Goal: Task Accomplishment & Management: Complete application form

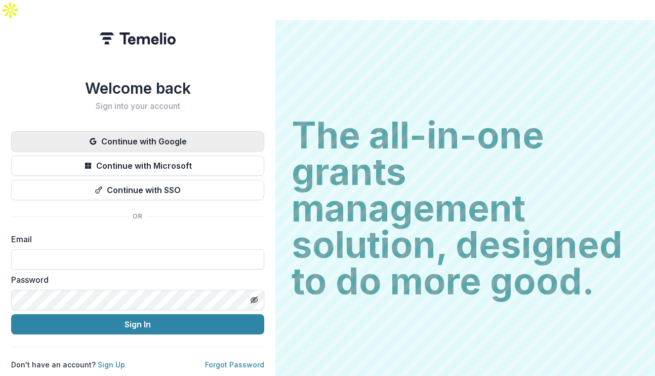
click at [121, 131] on button "Continue with Google" at bounding box center [137, 141] width 253 height 20
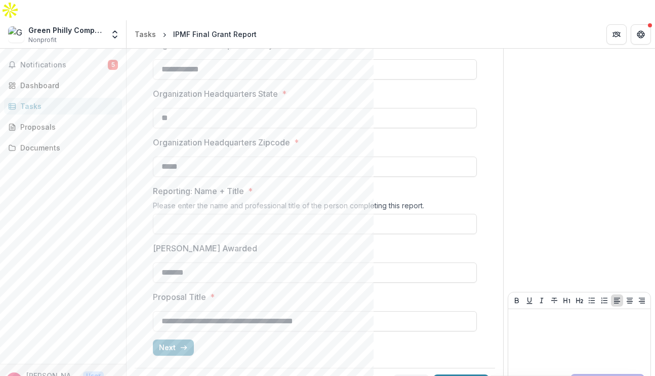
scroll to position [302, 0]
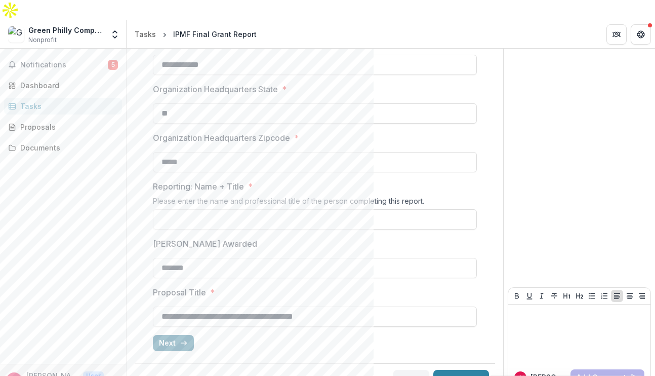
click at [170, 335] on button "Next" at bounding box center [173, 343] width 41 height 16
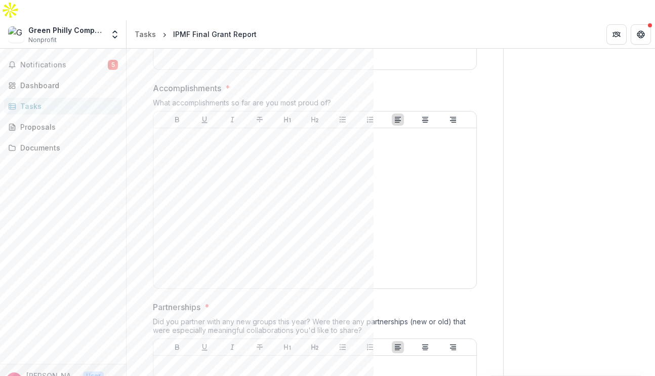
scroll to position [0, 0]
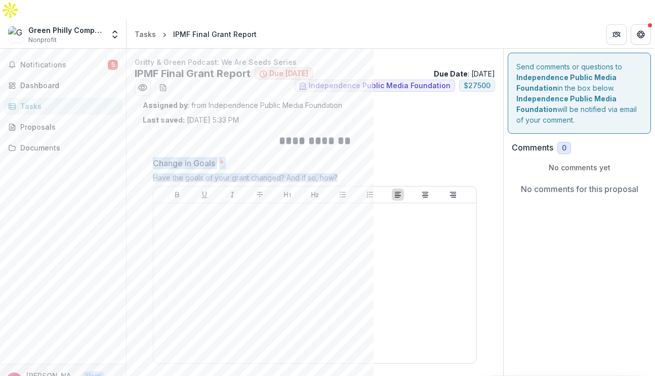
drag, startPoint x: 153, startPoint y: 139, endPoint x: 160, endPoint y: 167, distance: 28.7
click at [160, 167] on div "Change in Goals * Have the goals of your grant changed? And if so, how?" at bounding box center [315, 262] width 324 height 211
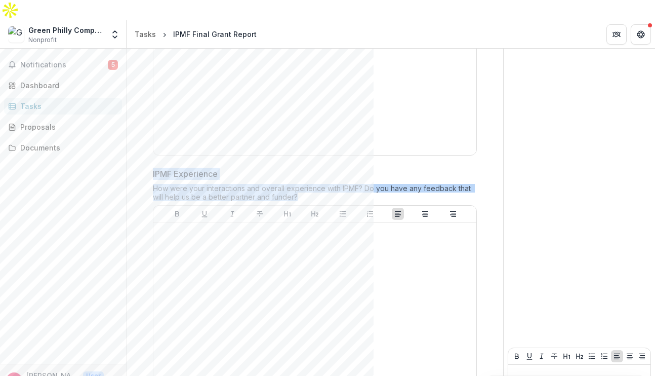
scroll to position [1825, 0]
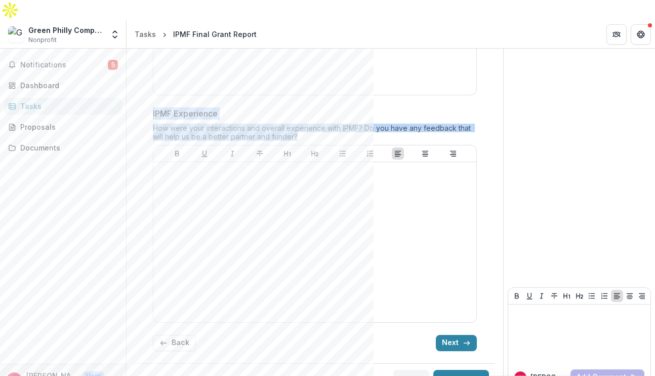
drag, startPoint x: 275, startPoint y: 120, endPoint x: 267, endPoint y: 209, distance: 88.4
copy div "**********"
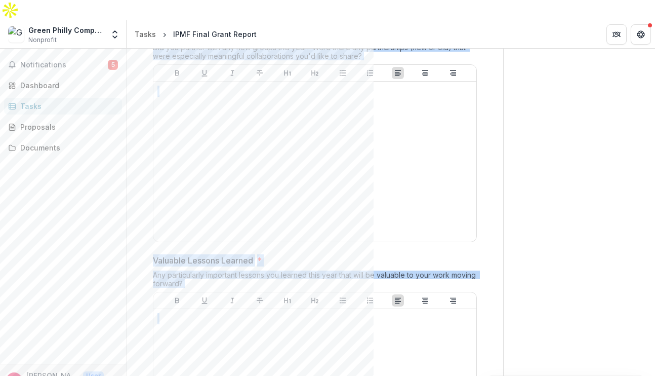
scroll to position [0, 0]
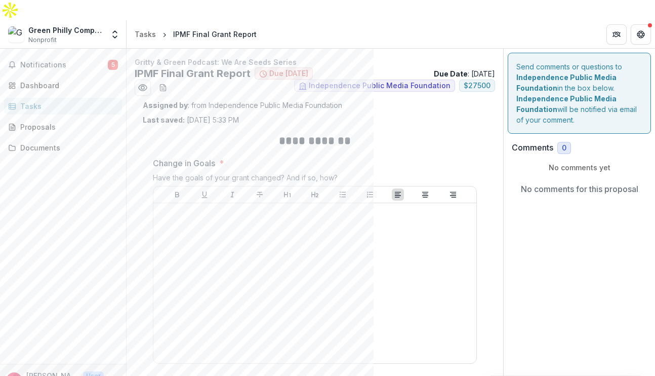
click at [216, 133] on h2 "**********" at bounding box center [315, 141] width 324 height 16
click at [162, 85] on icon "download-word-button" at bounding box center [163, 88] width 6 height 7
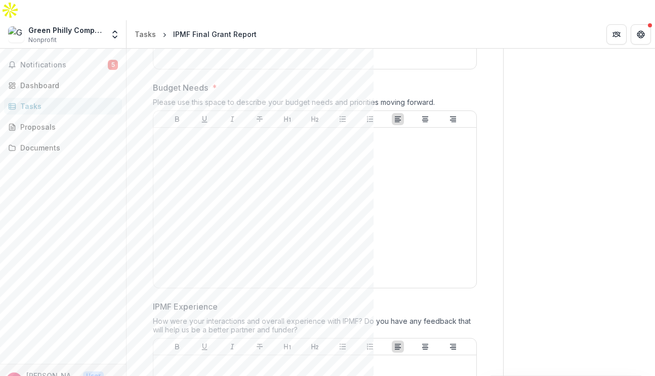
scroll to position [1825, 0]
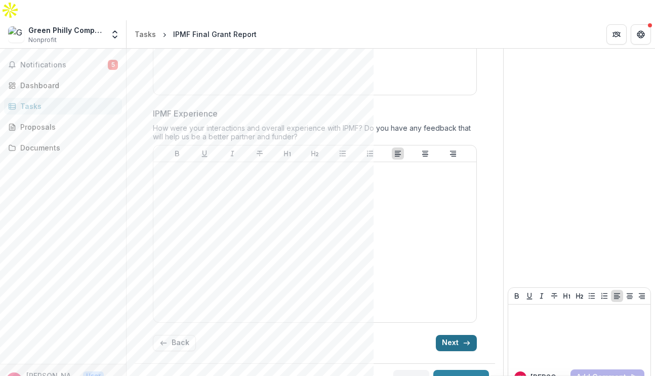
click at [457, 335] on button "Next" at bounding box center [456, 343] width 41 height 16
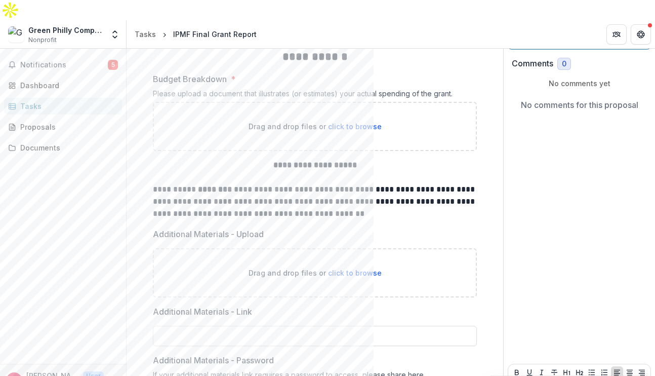
scroll to position [160, 0]
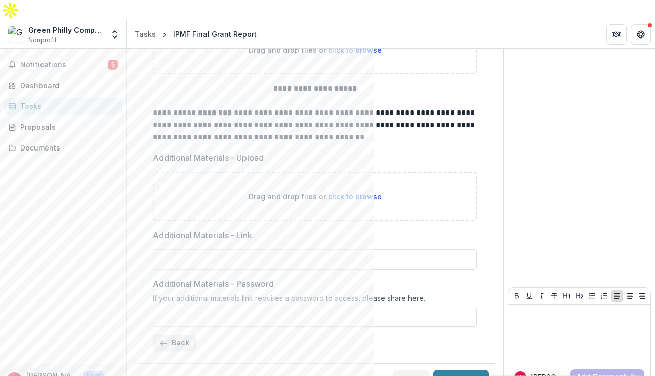
click at [175, 335] on button "Back" at bounding box center [174, 343] width 43 height 16
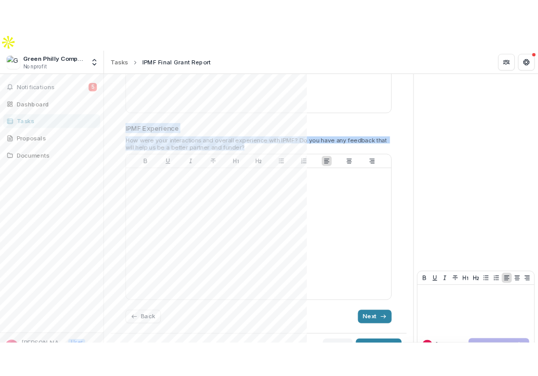
scroll to position [1825, 0]
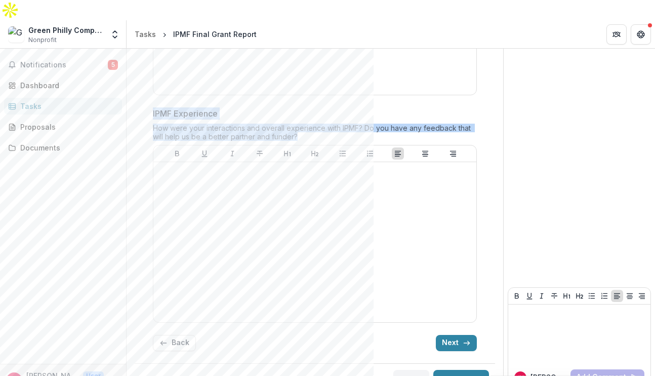
drag, startPoint x: 151, startPoint y: 107, endPoint x: 158, endPoint y: 209, distance: 102.0
copy div "Change in Goals * Have the goals of your grant changed? And if so, how? Challen…"
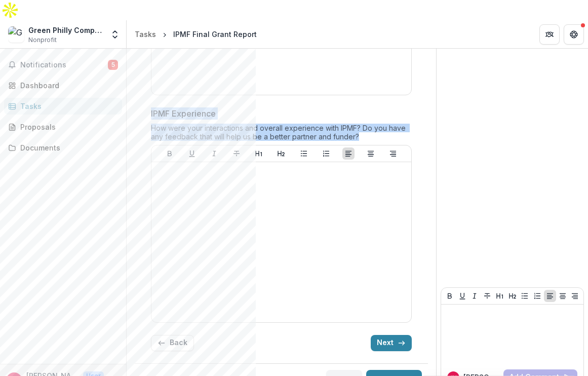
scroll to position [1842, 0]
